Goal: Navigation & Orientation: Find specific page/section

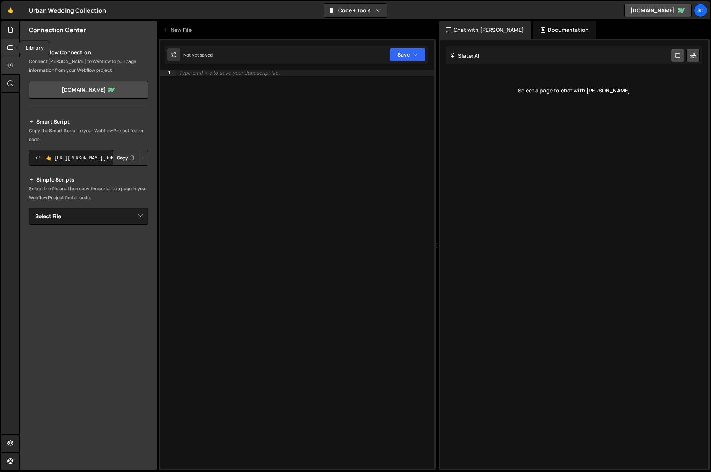
click at [11, 45] on icon at bounding box center [10, 47] width 6 height 8
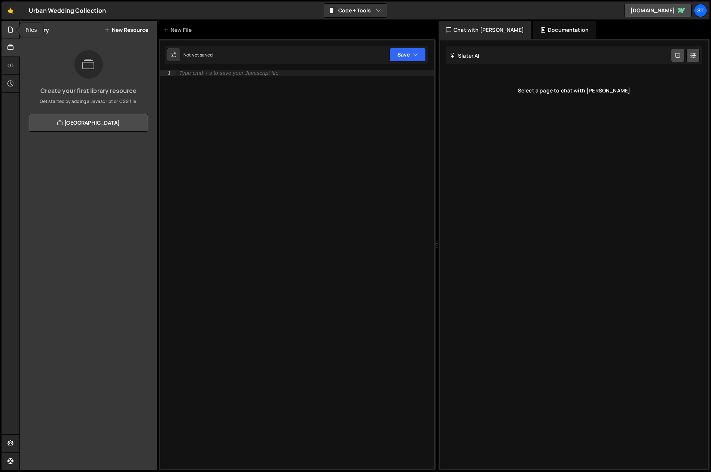
click at [11, 35] on div at bounding box center [10, 30] width 18 height 18
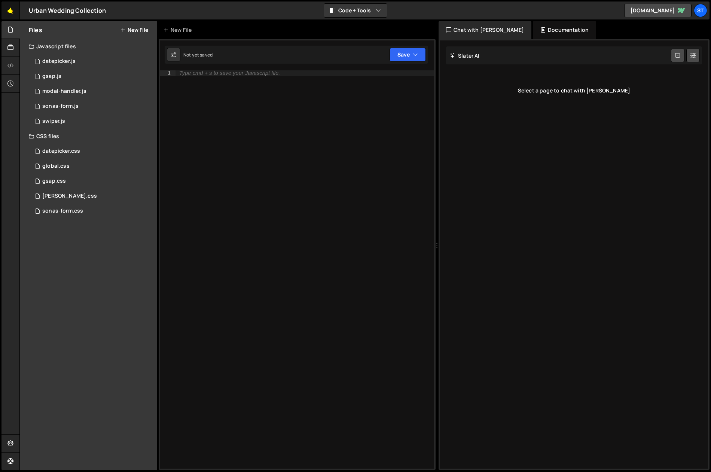
click at [13, 12] on link "🤙" at bounding box center [10, 10] width 18 height 18
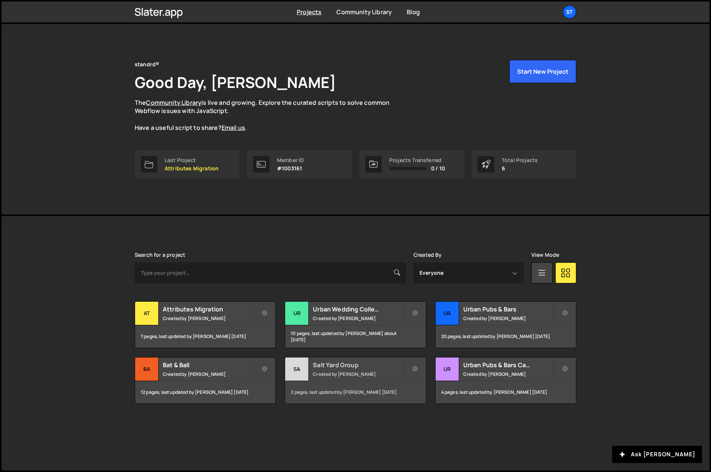
click at [373, 363] on h2 "Salt Yard Group" at bounding box center [358, 365] width 90 height 8
click at [381, 314] on div "Urban Wedding Collection Created by Kieran Hall" at bounding box center [355, 313] width 140 height 23
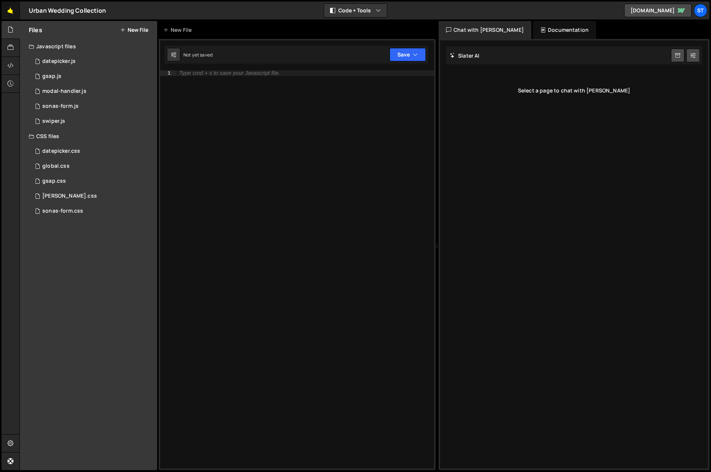
click at [10, 11] on link "🤙" at bounding box center [10, 10] width 18 height 18
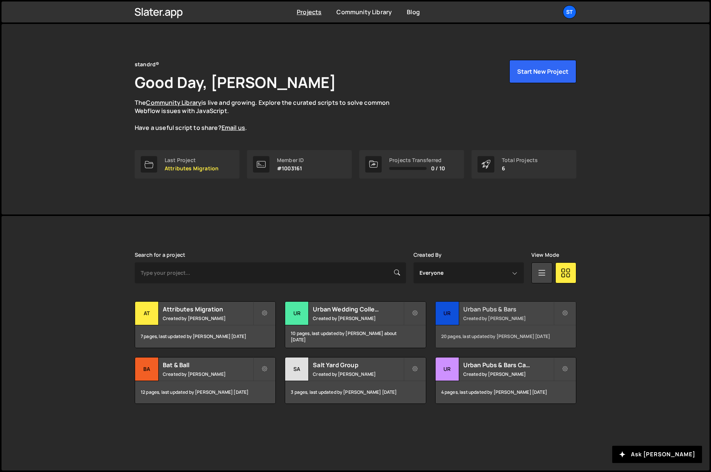
click at [504, 314] on div "Urban Pubs & Bars Created by Kieran Hall" at bounding box center [505, 313] width 140 height 23
